Goal: Obtain resource: Download file/media

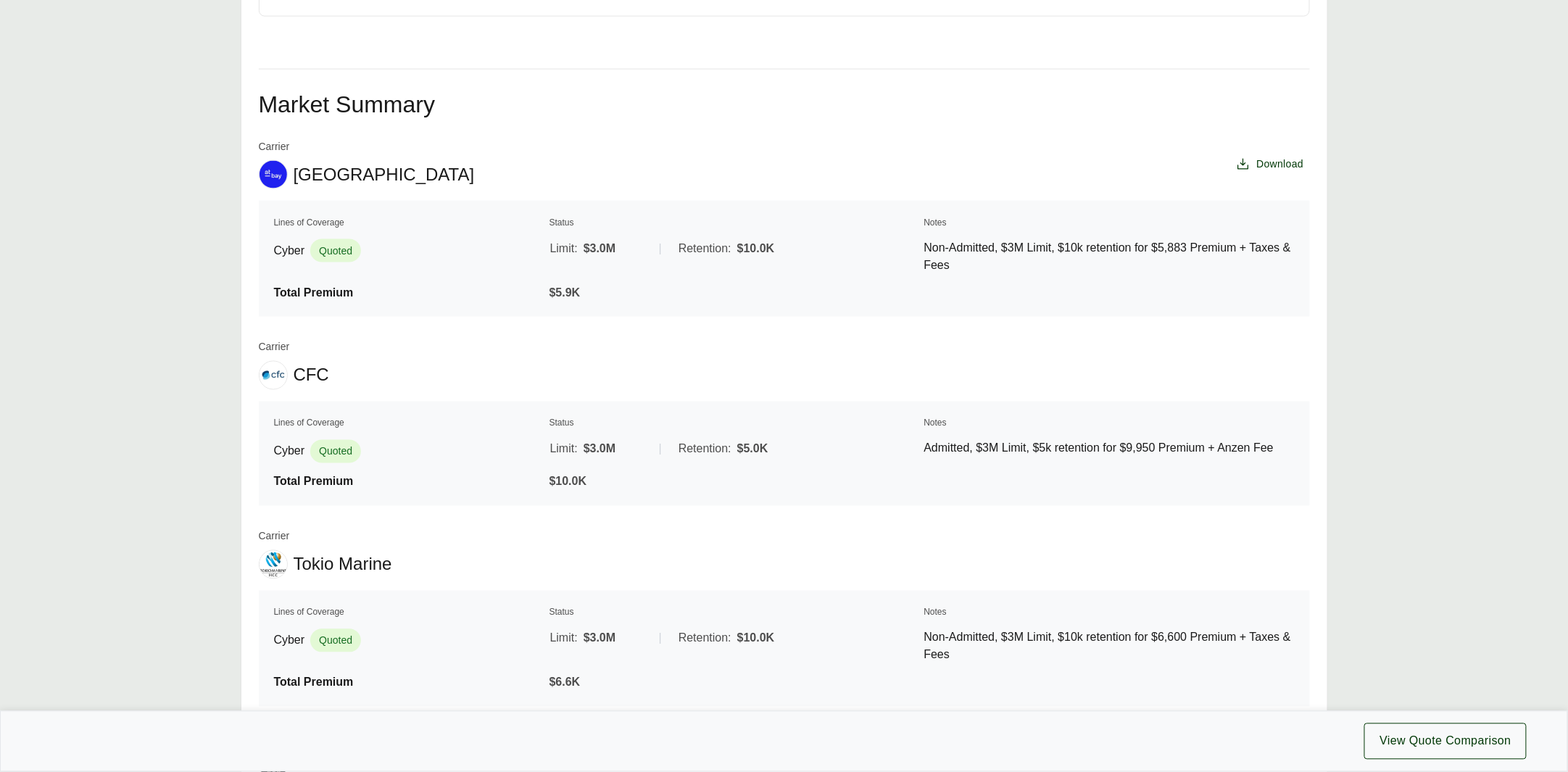
scroll to position [1025, 0]
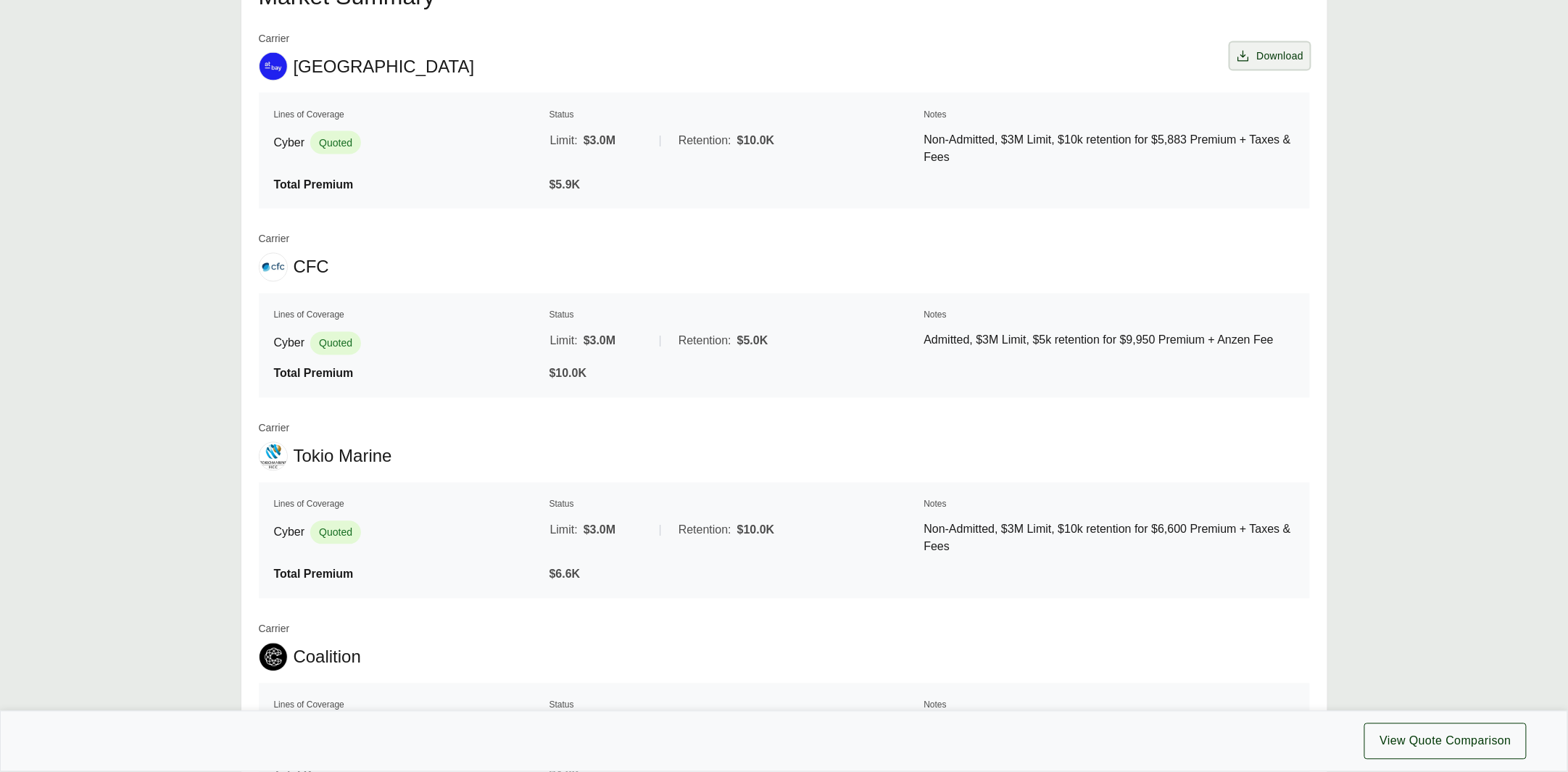
click at [1296, 59] on span "Download" at bounding box center [1279, 56] width 47 height 15
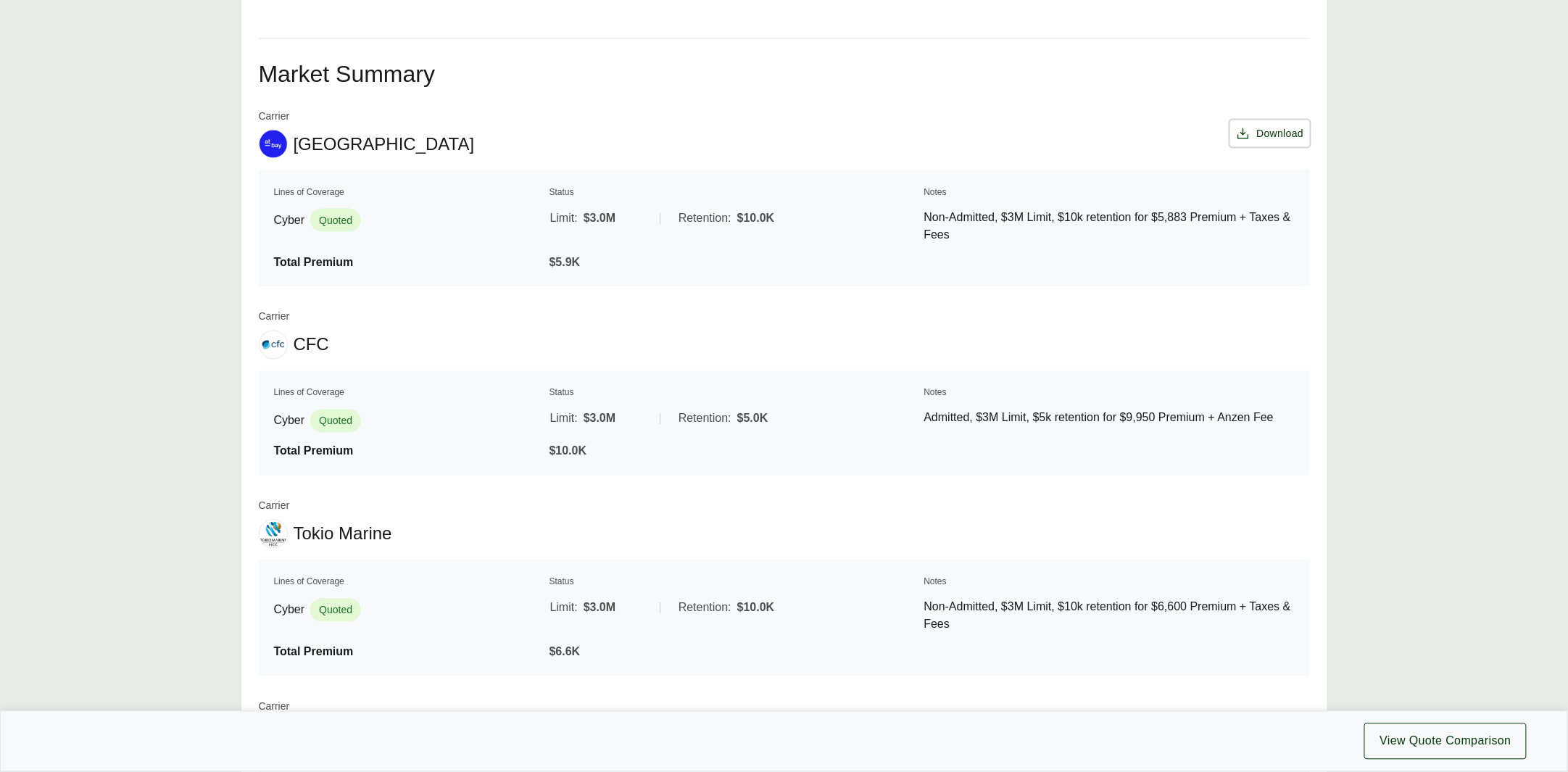
scroll to position [934, 0]
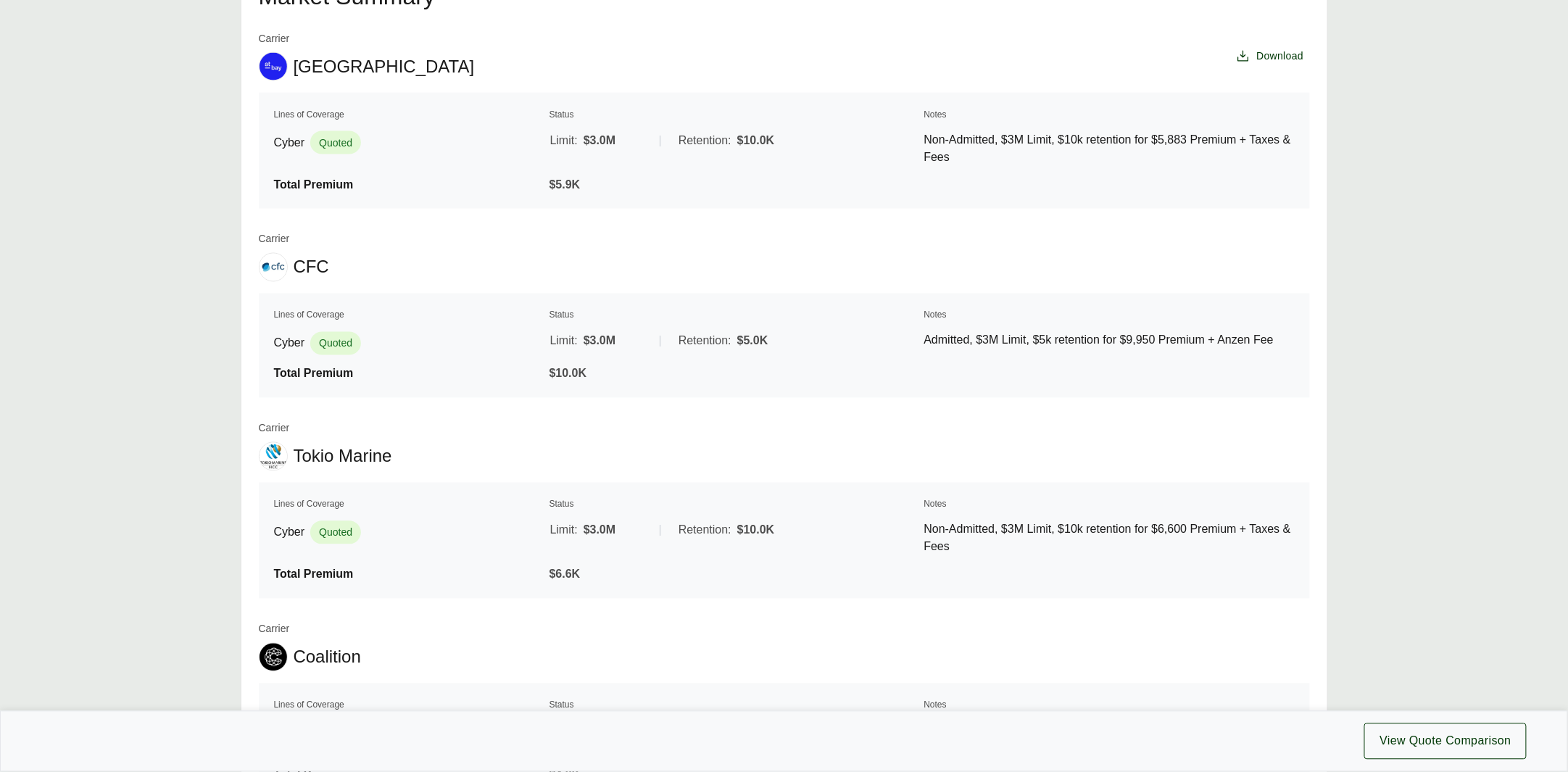
click at [1197, 228] on div "Carrier At-Bay Download Lines of Coverage Status Notes Cyber Quoted Limit: $3.0…" at bounding box center [784, 414] width 1050 height 768
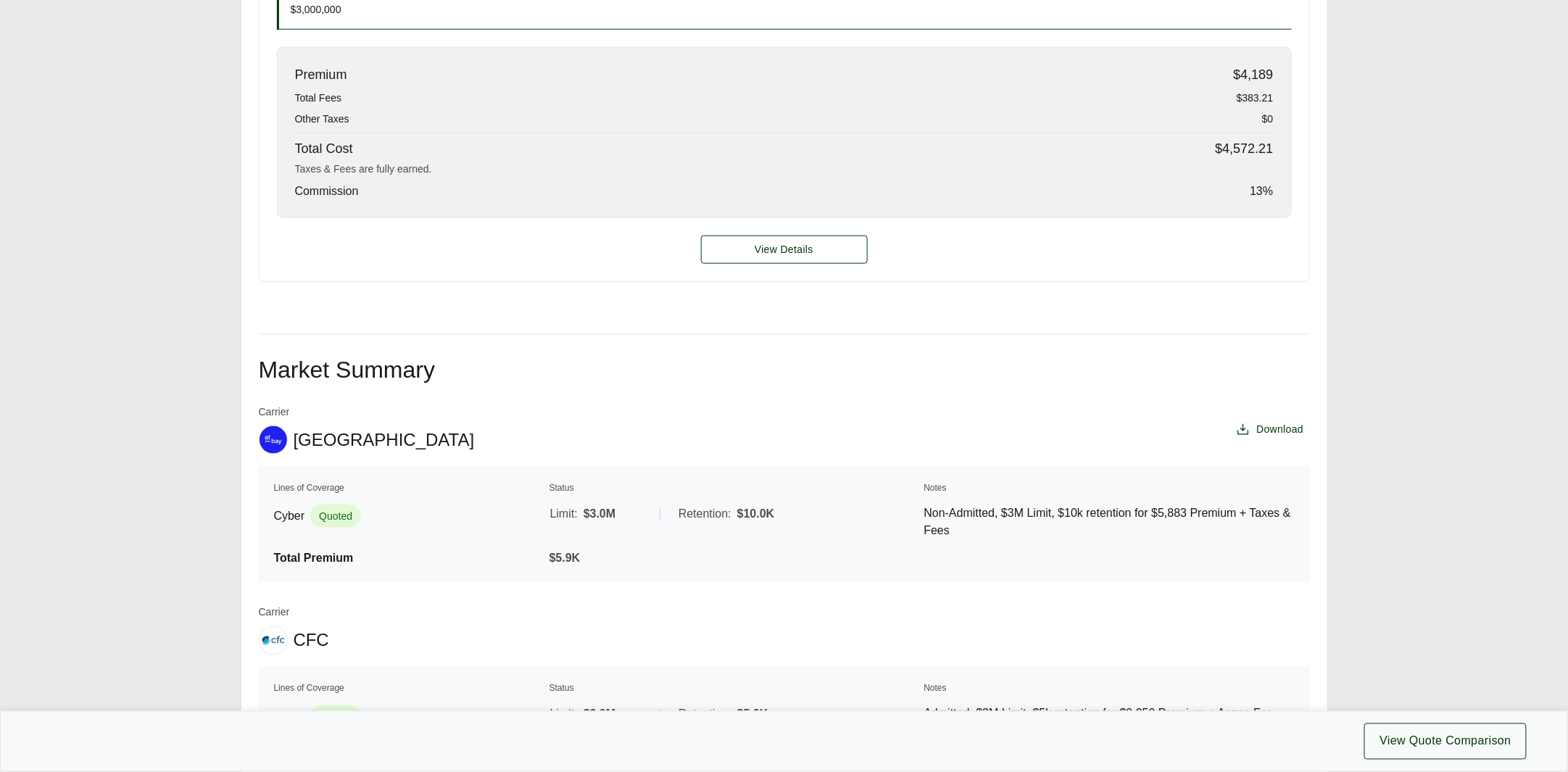
scroll to position [481, 0]
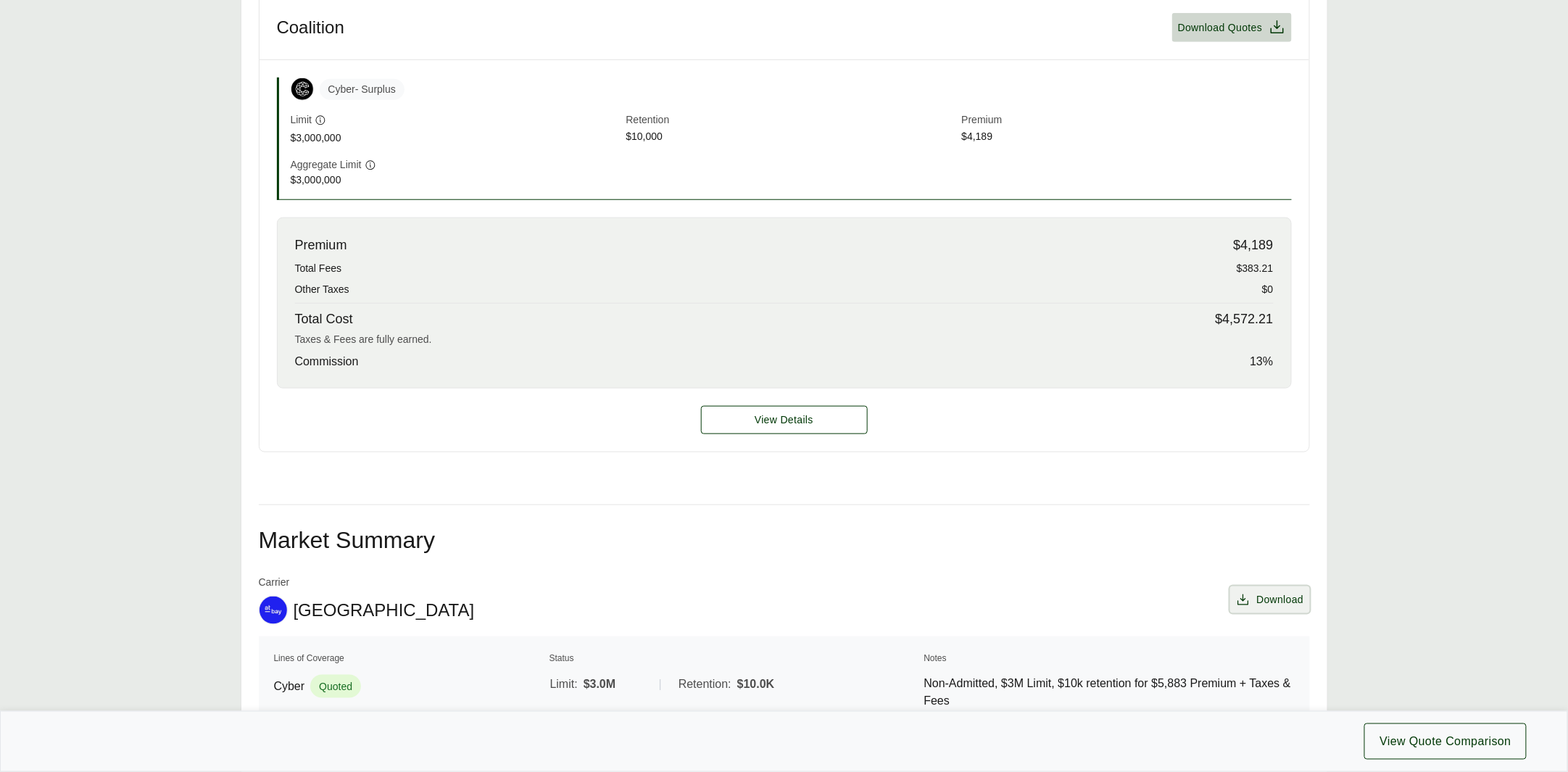
click at [1266, 597] on span "Download" at bounding box center [1279, 599] width 47 height 15
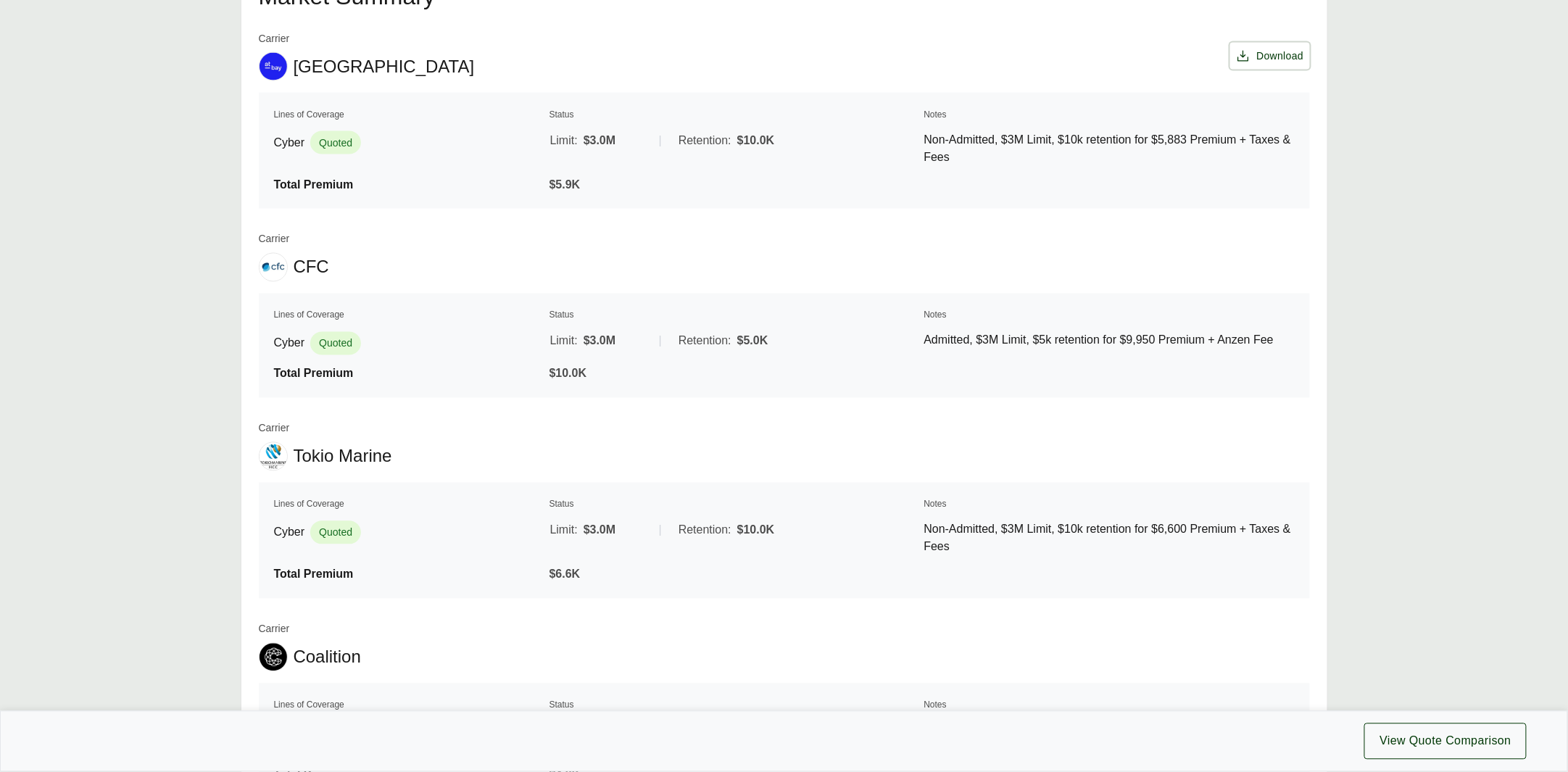
scroll to position [1206, 0]
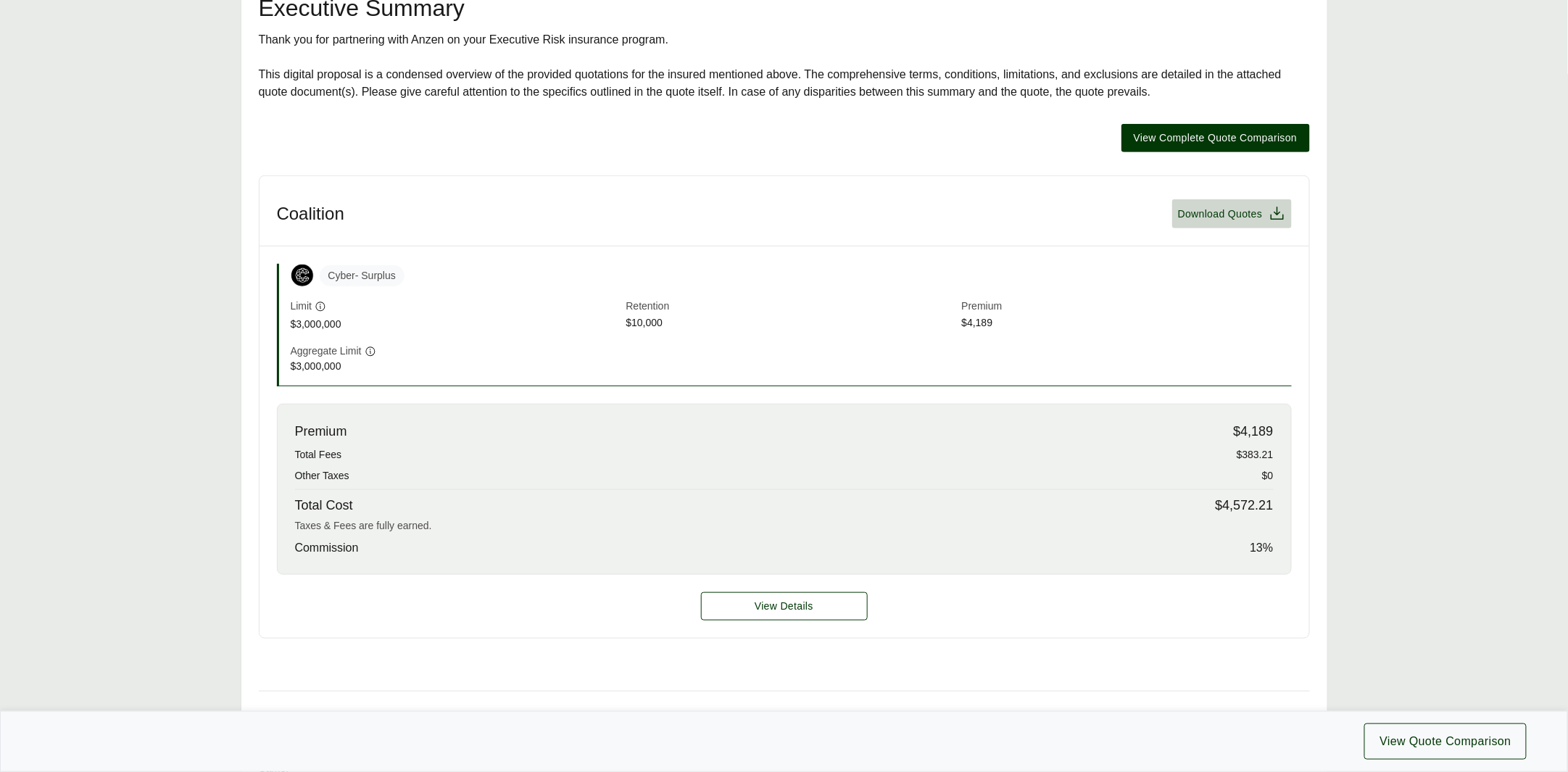
scroll to position [572, 0]
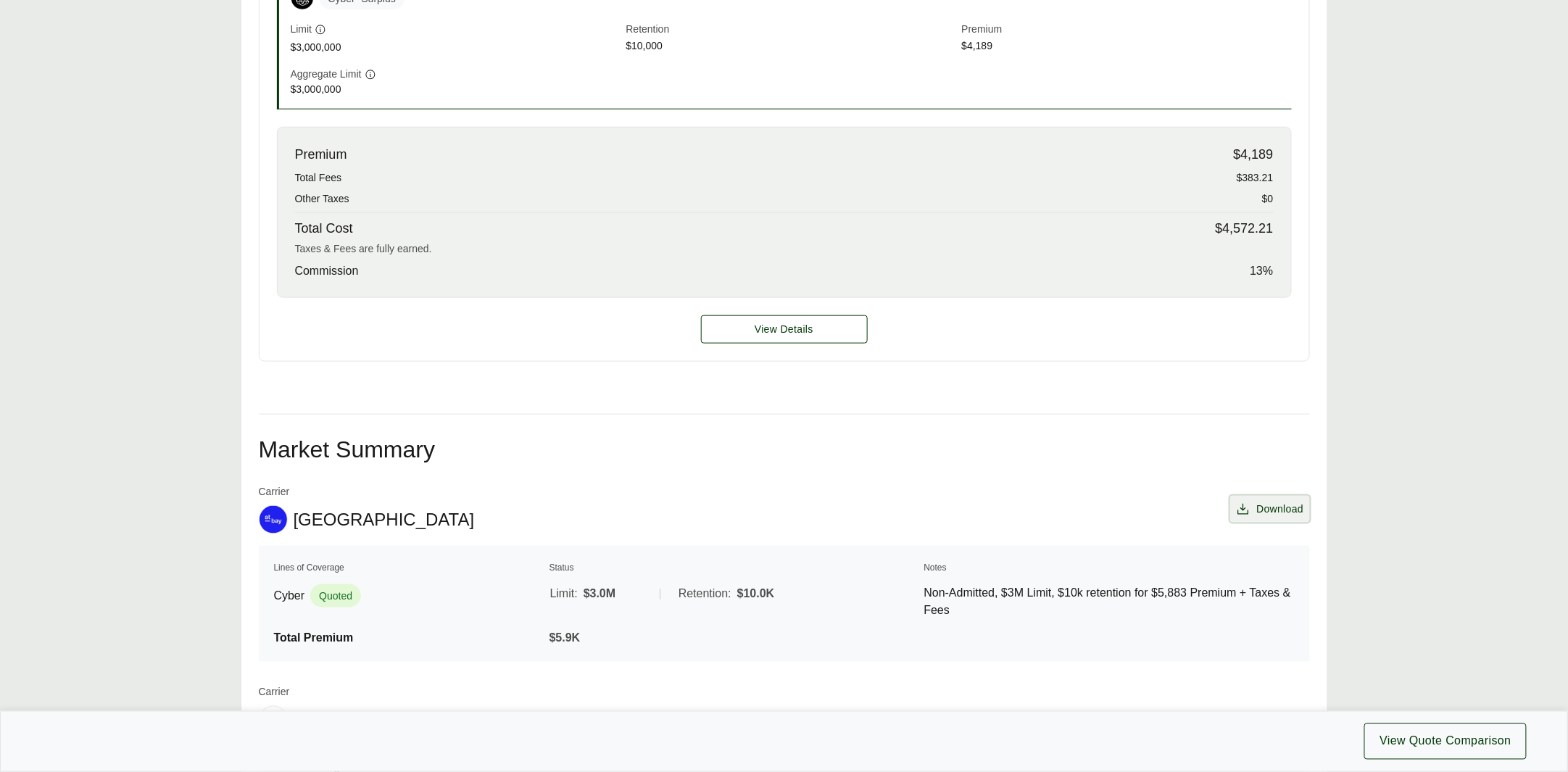
click at [1265, 510] on span "Download" at bounding box center [1279, 509] width 47 height 15
click at [1200, 256] on div "Premium $4,189 Total Fees $383.21 Other Taxes $0 Total Cost $4,572.21 Taxes & F…" at bounding box center [784, 212] width 1015 height 171
click at [1324, 223] on div "Executive Summary Thank you for partnering with Anzen on your Executive Risk in…" at bounding box center [784, 483] width 1087 height 1575
click at [1266, 224] on span "$4,572.21" at bounding box center [1243, 228] width 58 height 19
click at [1221, 226] on div "Premium $4,189 Total Fees $383.21 Other Taxes $0 Total Cost $4,572.21 Taxes & F…" at bounding box center [784, 212] width 1015 height 171
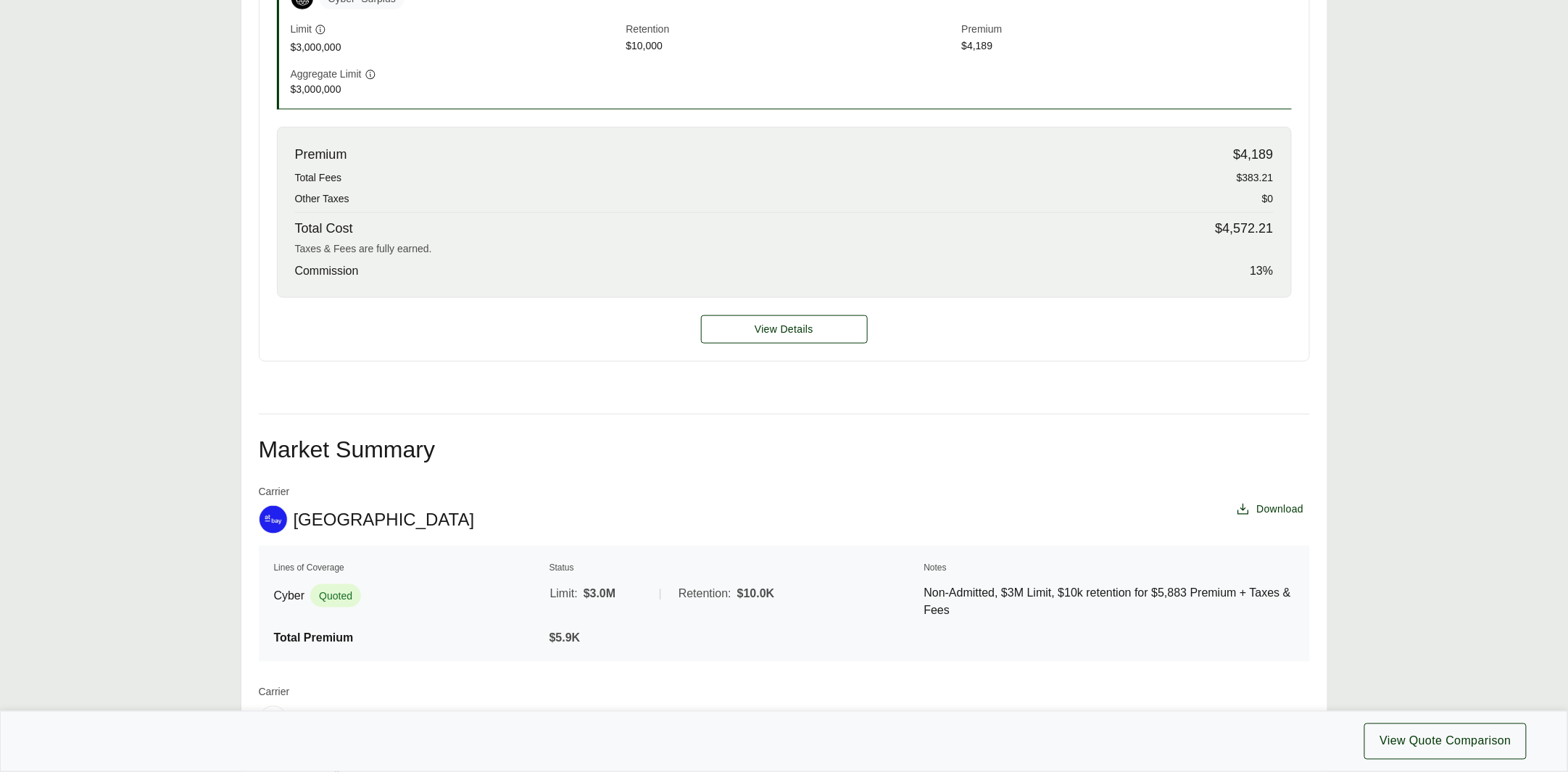
click at [1278, 229] on div "Premium $4,189 Total Fees $383.21 Other Taxes $0 Total Cost $4,572.21 Taxes & F…" at bounding box center [784, 212] width 1015 height 171
click at [1270, 229] on span "$4,572.21" at bounding box center [1243, 228] width 58 height 19
click at [1260, 228] on span "$4,572.21" at bounding box center [1243, 228] width 58 height 19
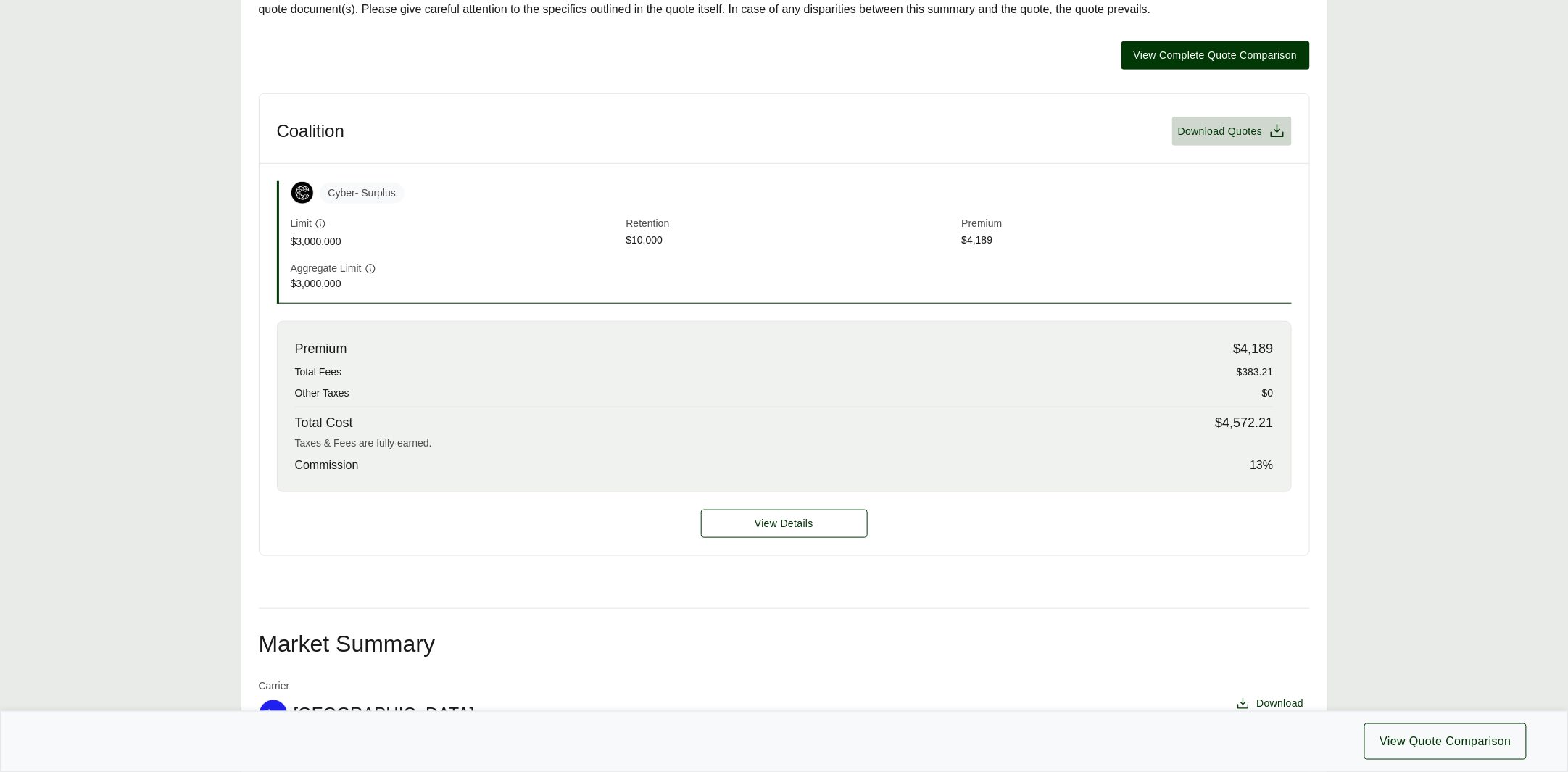
scroll to position [390, 0]
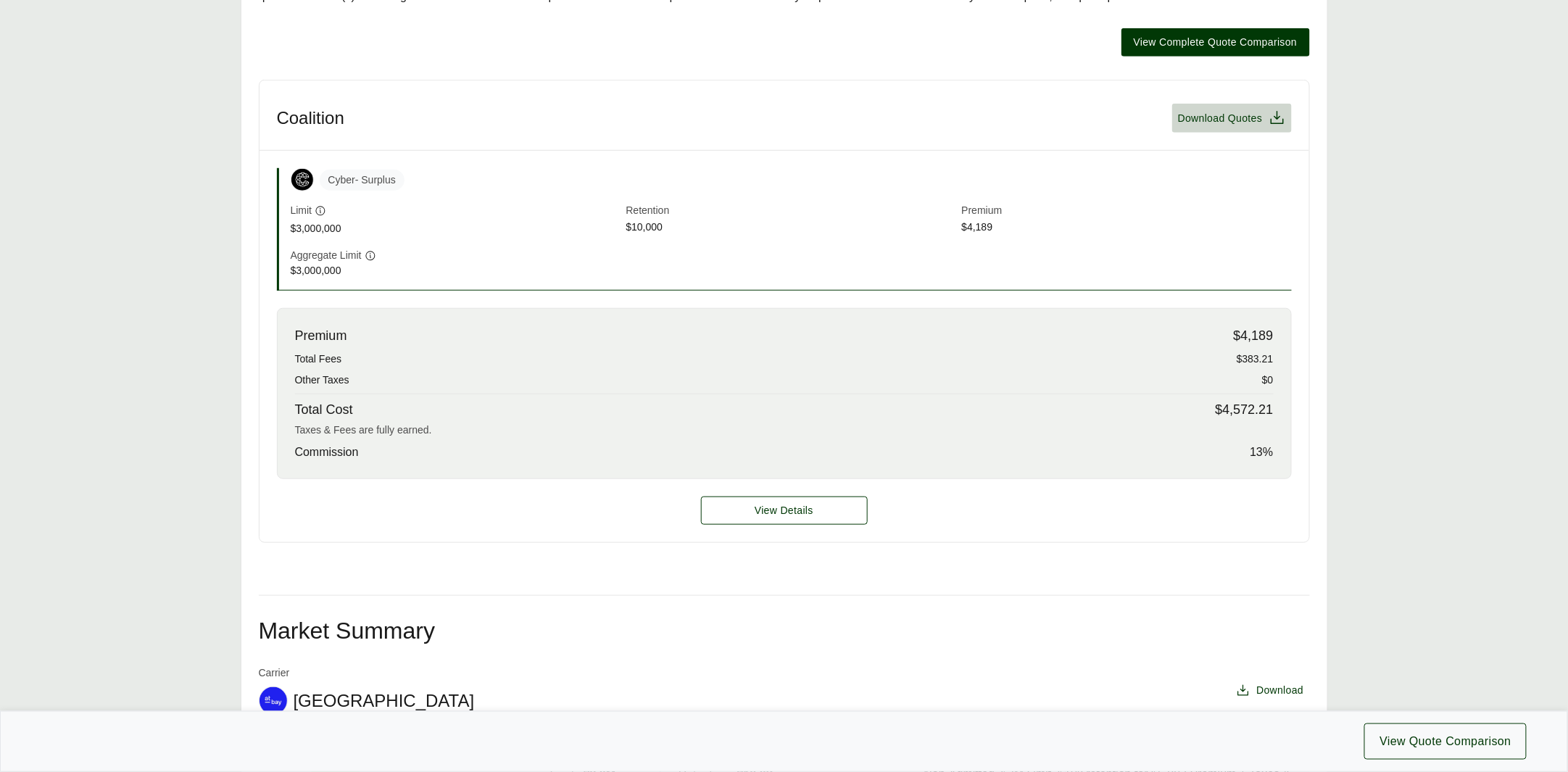
click at [1213, 412] on div "Total Cost $4,572.21" at bounding box center [784, 410] width 978 height 19
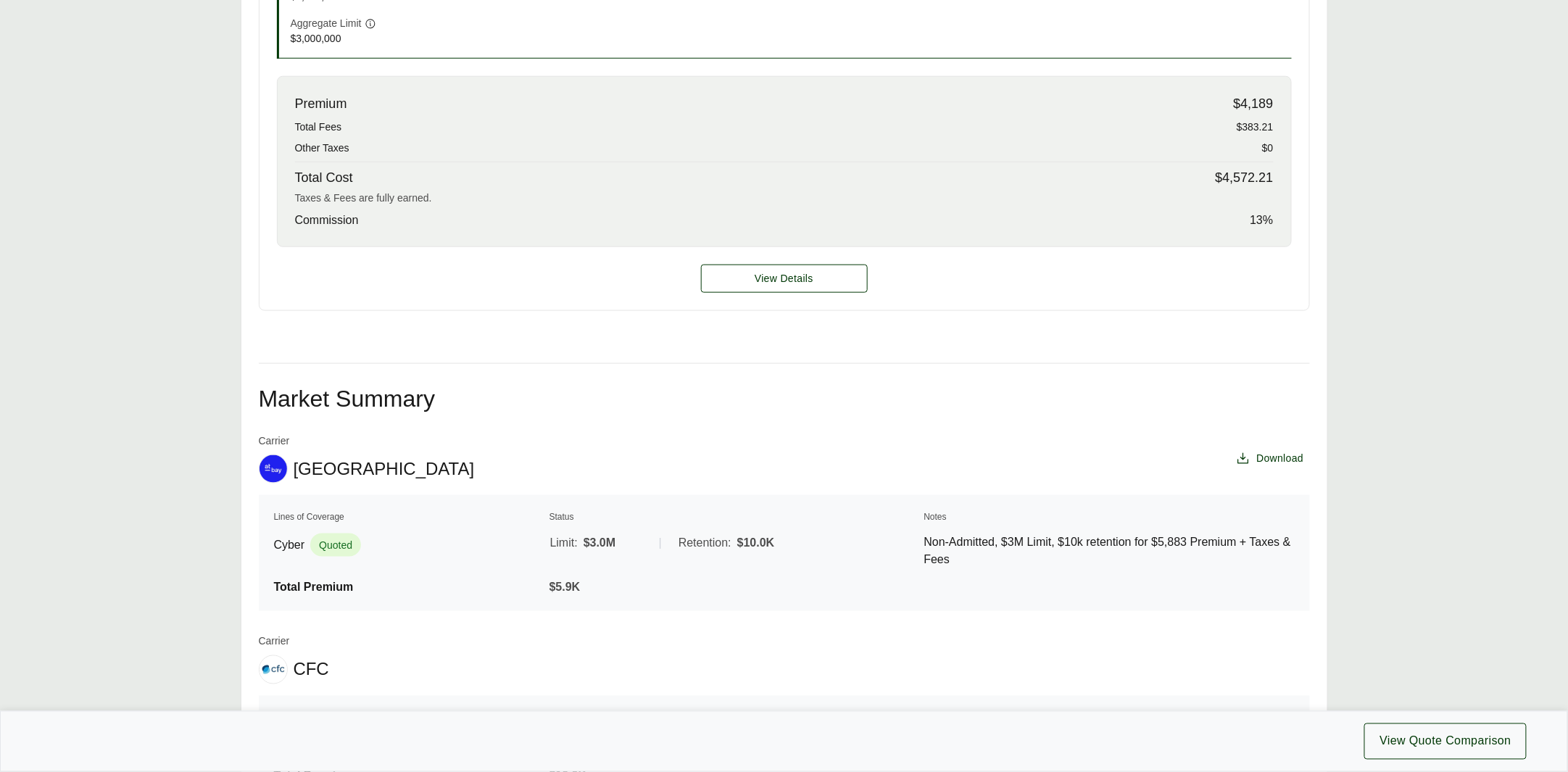
scroll to position [724, 0]
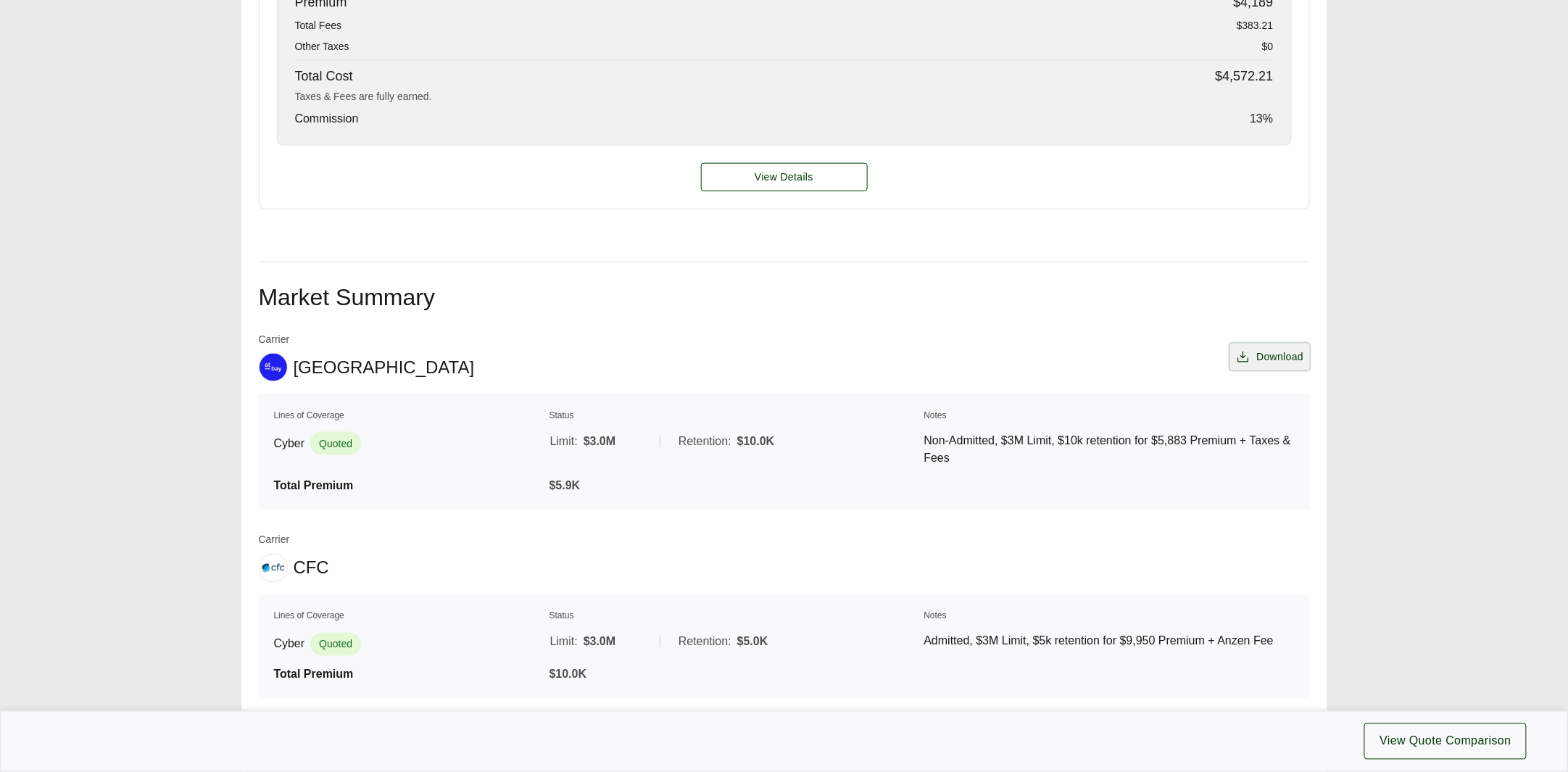
click at [1276, 353] on span "Download" at bounding box center [1279, 357] width 47 height 15
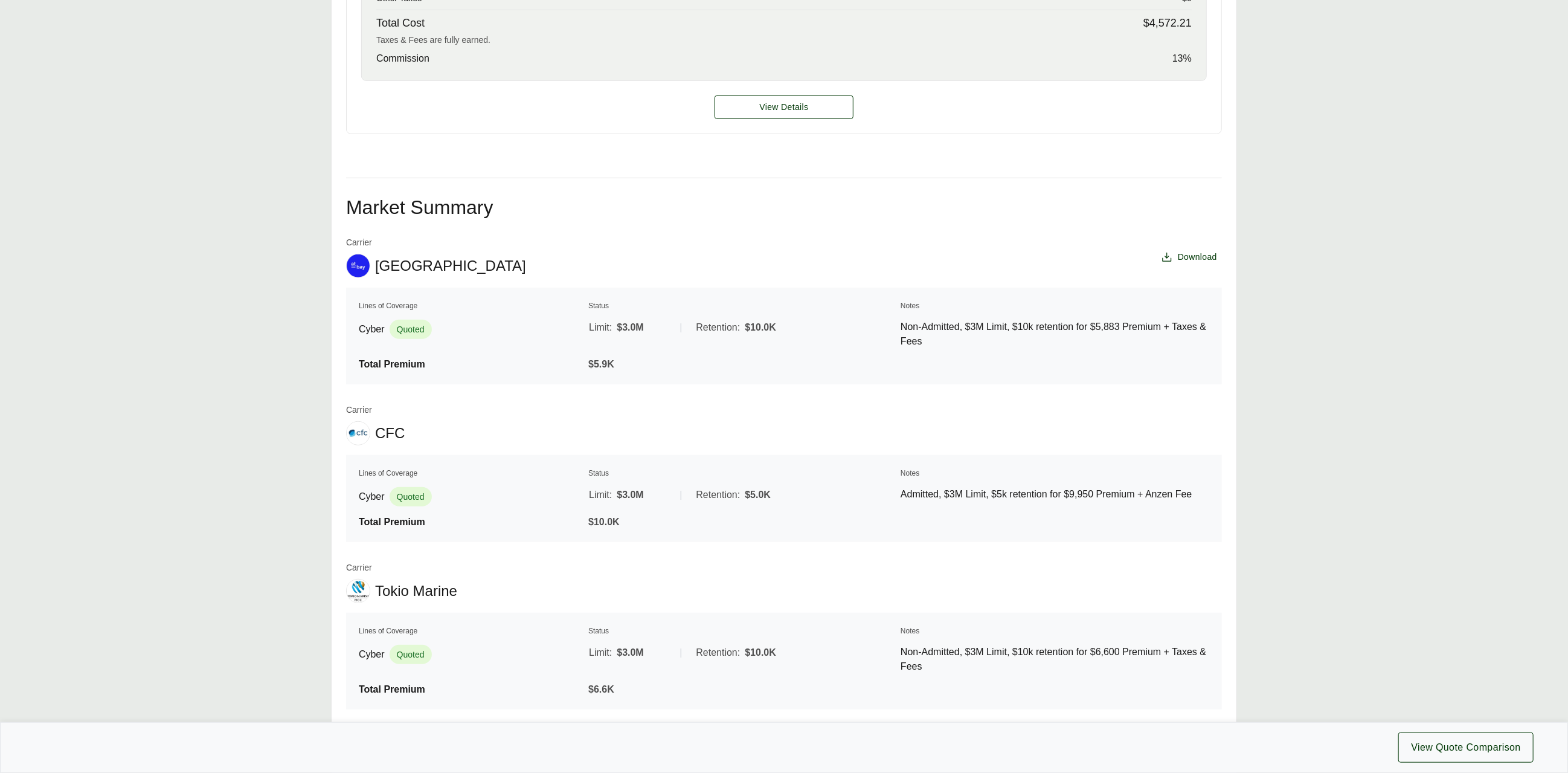
scroll to position [272, 0]
